Goal: Transaction & Acquisition: Subscribe to service/newsletter

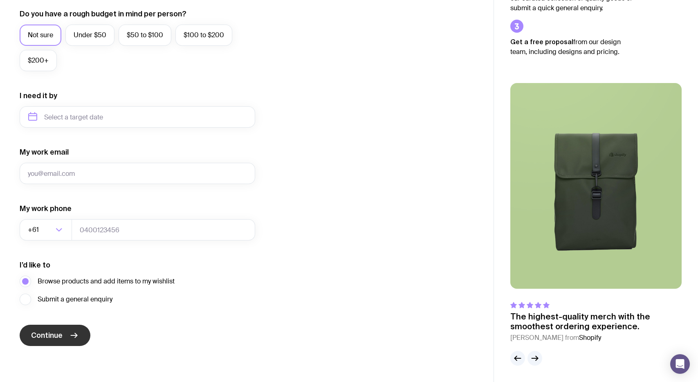
click at [71, 333] on icon "submit" at bounding box center [74, 336] width 10 height 10
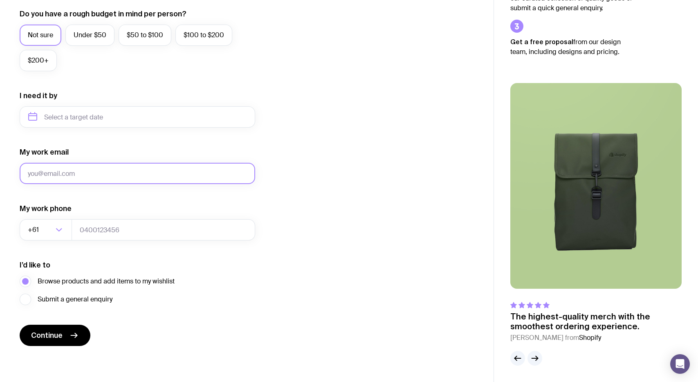
click at [77, 179] on input "My work email" at bounding box center [138, 173] width 236 height 21
type input "[EMAIL_ADDRESS][DOMAIN_NAME]"
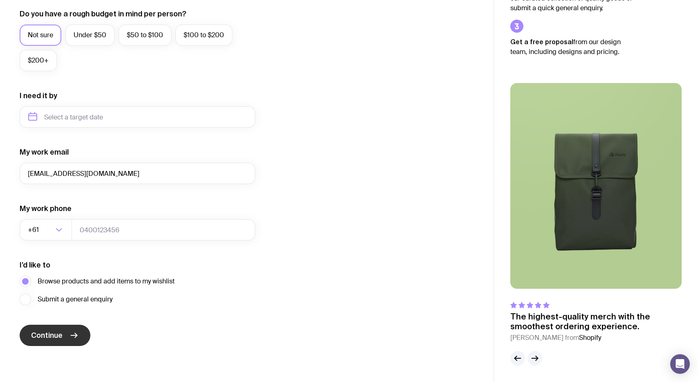
click at [72, 331] on icon "submit" at bounding box center [74, 336] width 10 height 10
type input "9320903223902039"
click at [62, 332] on span "Continue" at bounding box center [46, 336] width 31 height 10
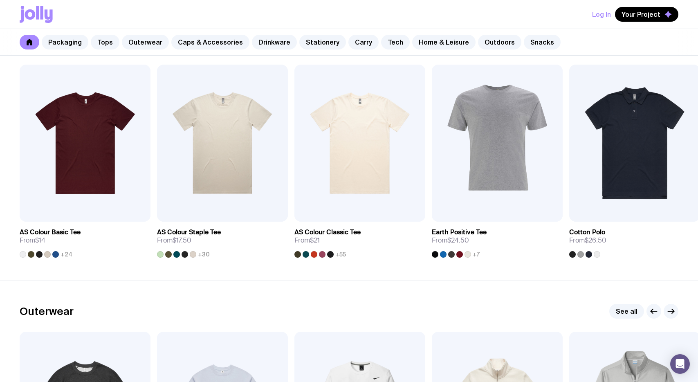
scroll to position [447, 0]
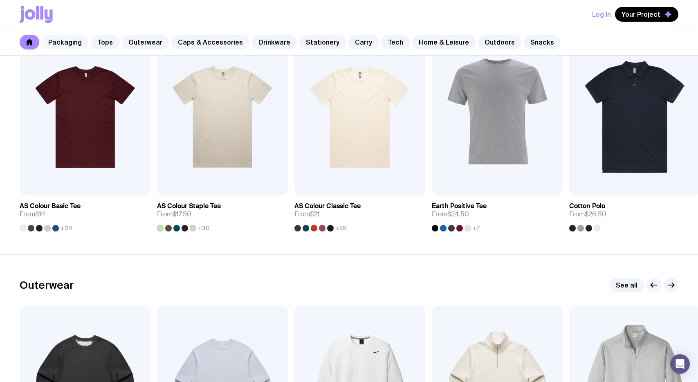
click at [72, 43] on link "Packaging" at bounding box center [65, 42] width 47 height 15
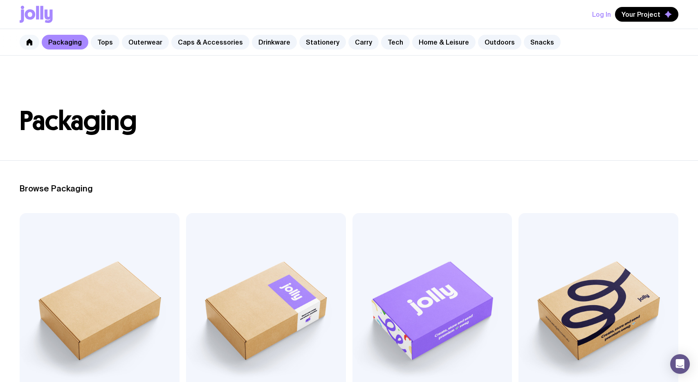
click at [32, 45] on link at bounding box center [30, 42] width 20 height 15
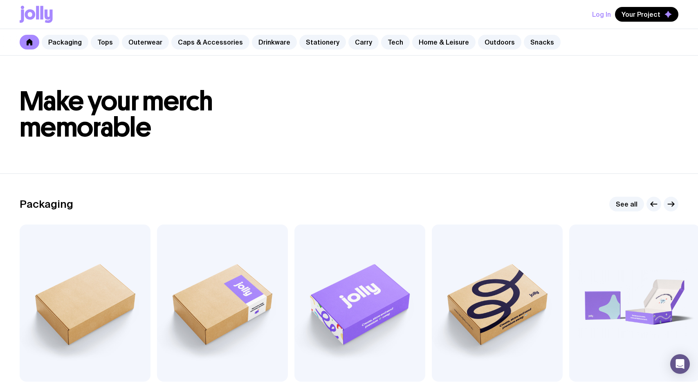
click at [262, 33] on div "Packaging Tops Outerwear Caps & Accessories Drinkware Stationery Carry Tech Hom…" at bounding box center [349, 42] width 698 height 27
click at [77, 42] on link "Packaging" at bounding box center [65, 42] width 47 height 15
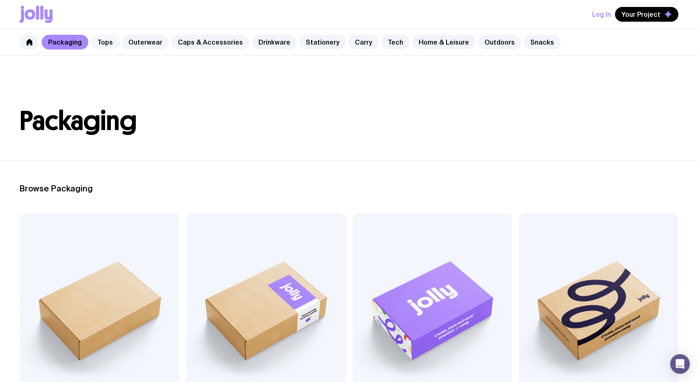
click at [103, 47] on link "Tops" at bounding box center [105, 42] width 29 height 15
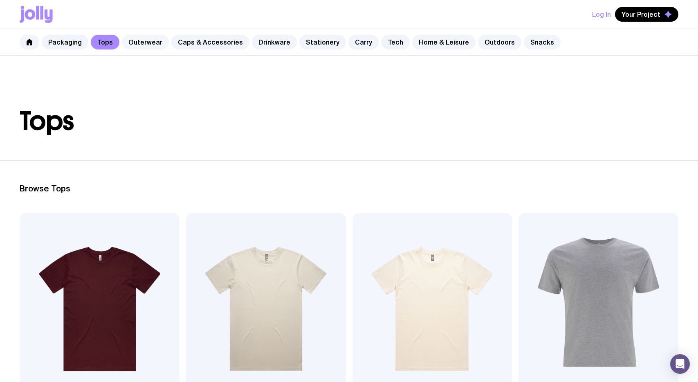
click at [136, 46] on link "Outerwear" at bounding box center [145, 42] width 47 height 15
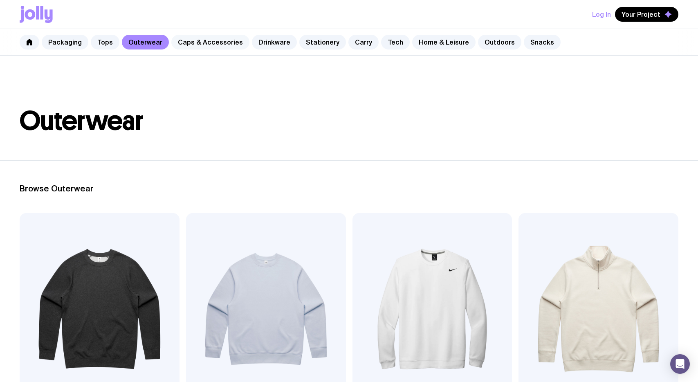
click at [182, 47] on link "Caps & Accessories" at bounding box center [210, 42] width 78 height 15
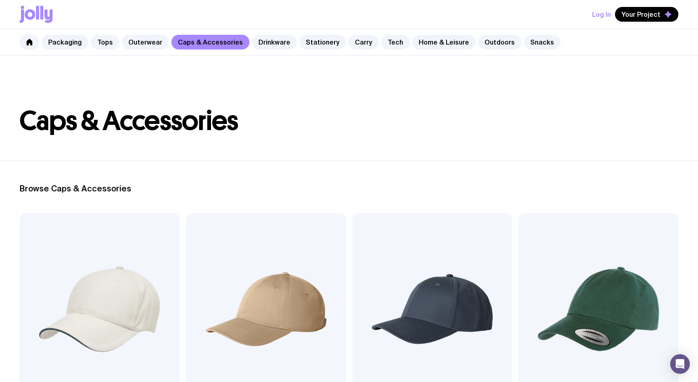
click at [539, 49] on div "Packaging Tops Outerwear Caps & Accessories Drinkware Stationery Carry Tech Hom…" at bounding box center [349, 42] width 698 height 27
click at [524, 41] on link "Snacks" at bounding box center [542, 42] width 37 height 15
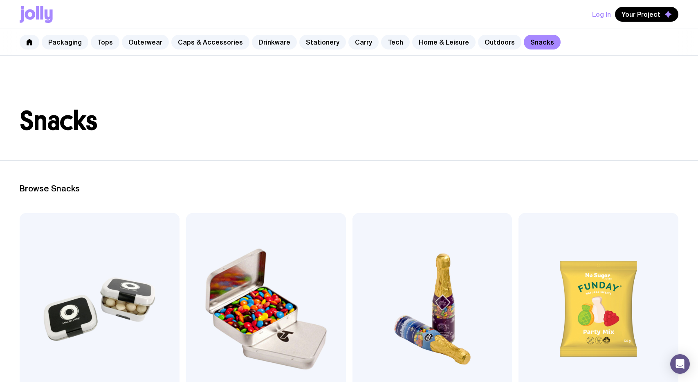
click at [477, 34] on div "Packaging Tops Outerwear Caps & Accessories Drinkware Stationery Carry Tech Hom…" at bounding box center [349, 42] width 698 height 27
click at [478, 38] on link "Outdoors" at bounding box center [499, 42] width 43 height 15
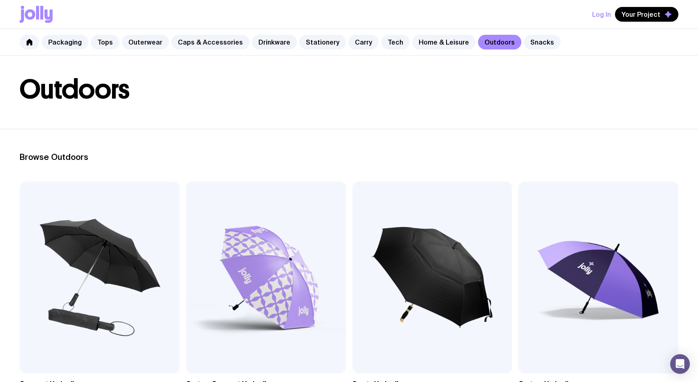
scroll to position [34, 0]
